Goal: Find specific page/section: Find specific page/section

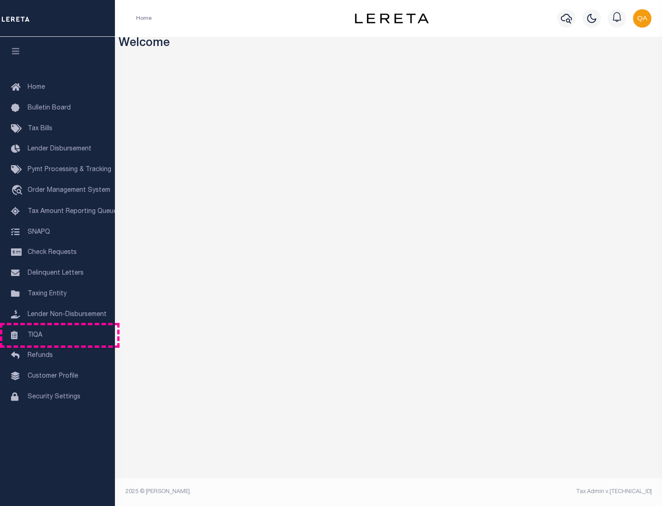
click at [57, 335] on link "TIQA" at bounding box center [57, 335] width 115 height 21
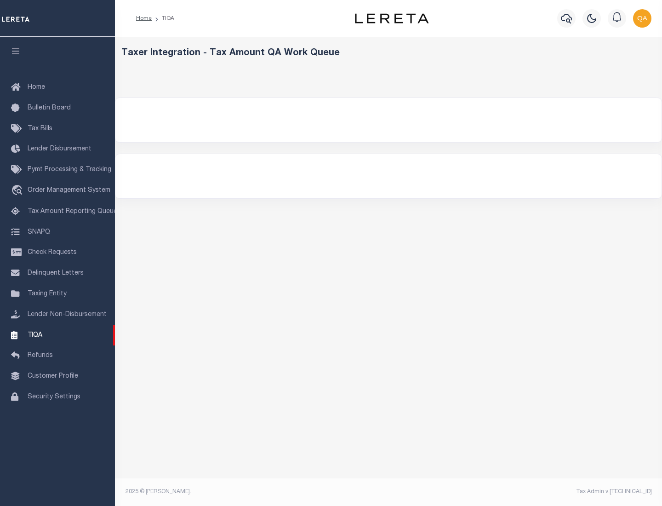
select select "200"
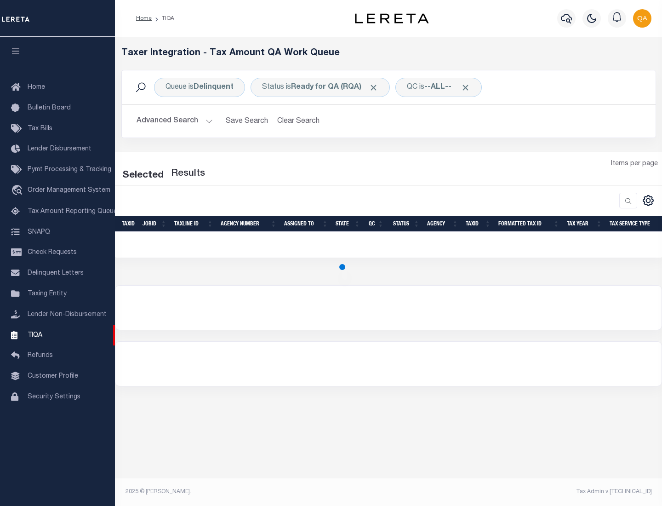
select select "200"
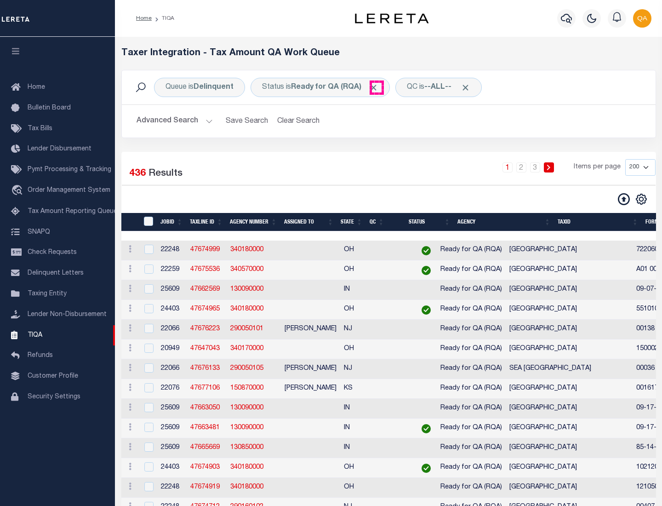
click at [377, 87] on span "Click to Remove" at bounding box center [374, 88] width 10 height 10
